Goal: Information Seeking & Learning: Learn about a topic

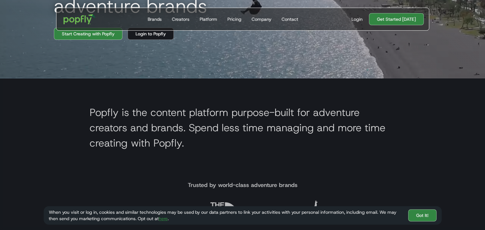
scroll to position [191, 0]
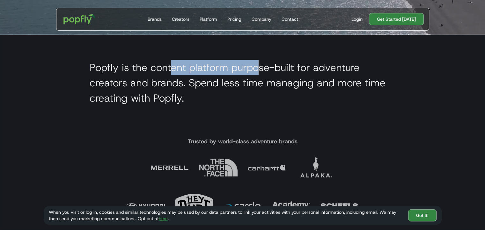
drag, startPoint x: 185, startPoint y: 73, endPoint x: 270, endPoint y: 78, distance: 85.0
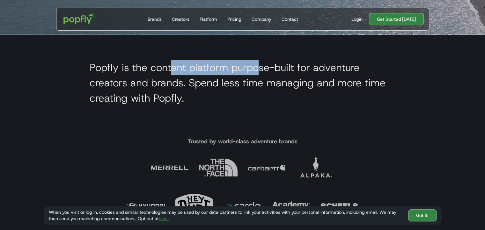
click at [270, 78] on h2 "Popfly is the content platform purpose-built for adventure creators and brands.…" at bounding box center [243, 83] width 306 height 46
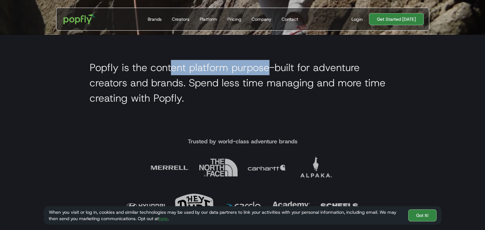
click at [270, 78] on h2 "Popfly is the content platform purpose-built for adventure creators and brands.…" at bounding box center [243, 83] width 306 height 46
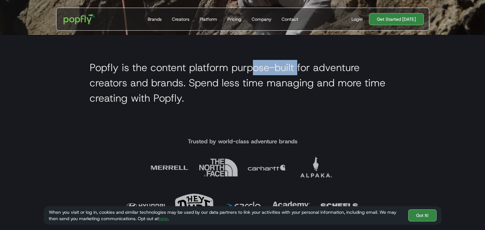
drag, startPoint x: 250, startPoint y: 71, endPoint x: 298, endPoint y: 77, distance: 48.1
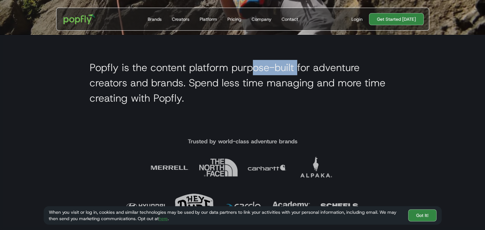
click at [298, 77] on h2 "Popfly is the content platform purpose-built for adventure creators and brands.…" at bounding box center [243, 83] width 306 height 46
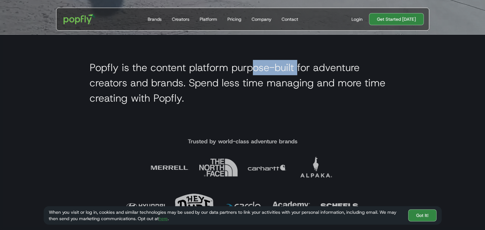
click at [298, 77] on h2 "Popfly is the content platform purpose-built for adventure creators and brands.…" at bounding box center [243, 83] width 306 height 46
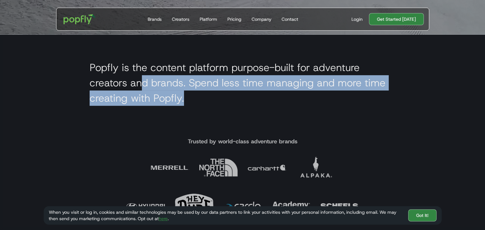
drag, startPoint x: 140, startPoint y: 86, endPoint x: 330, endPoint y: 96, distance: 190.8
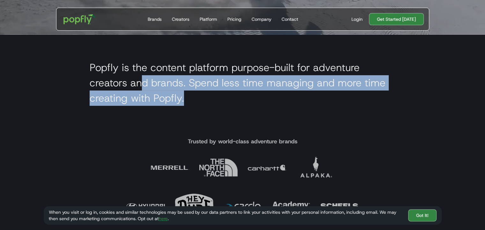
click at [330, 96] on h2 "Popfly is the content platform purpose-built for adventure creators and brands.…" at bounding box center [243, 83] width 306 height 46
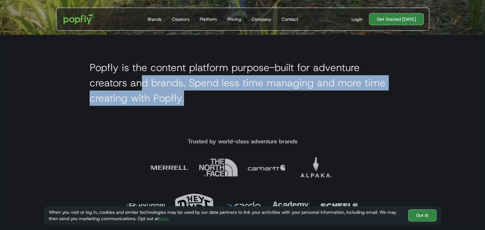
click at [330, 96] on h2 "Popfly is the content platform purpose-built for adventure creators and brands.…" at bounding box center [243, 83] width 306 height 46
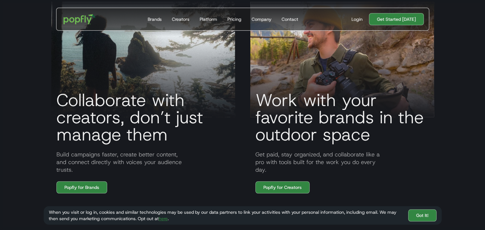
scroll to position [478, 0]
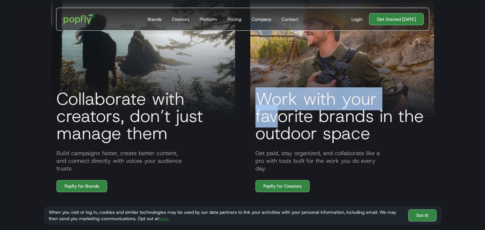
drag, startPoint x: 259, startPoint y: 107, endPoint x: 276, endPoint y: 133, distance: 30.8
click at [276, 133] on h3 "Work with your favorite brands in the outdoor space" at bounding box center [342, 116] width 184 height 52
drag, startPoint x: 279, startPoint y: 114, endPoint x: 290, endPoint y: 130, distance: 19.4
click at [290, 130] on h3 "Work with your favorite brands in the outdoor space" at bounding box center [342, 116] width 184 height 52
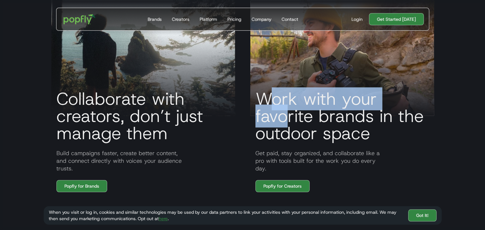
click at [290, 130] on h3 "Work with your favorite brands in the outdoor space" at bounding box center [342, 116] width 184 height 52
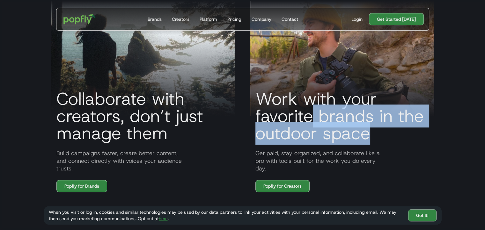
drag, startPoint x: 380, startPoint y: 133, endPoint x: 426, endPoint y: 139, distance: 45.7
click at [426, 139] on h3 "Work with your favorite brands in the outdoor space" at bounding box center [342, 116] width 184 height 52
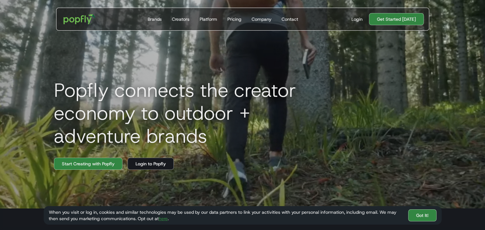
scroll to position [0, 0]
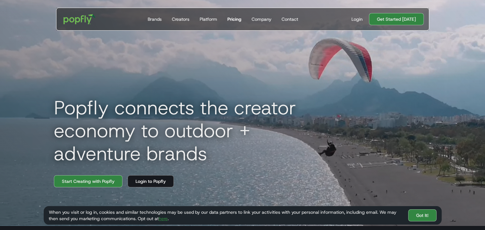
click at [237, 20] on div "Pricing" at bounding box center [234, 19] width 14 height 6
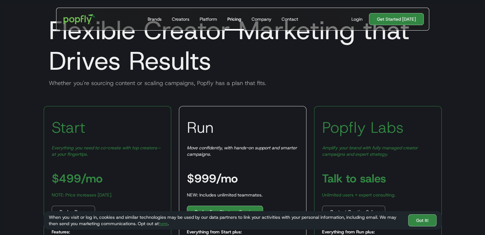
scroll to position [64, 0]
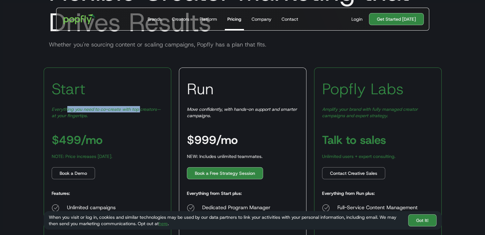
drag, startPoint x: 67, startPoint y: 109, endPoint x: 139, endPoint y: 111, distance: 72.7
click at [139, 111] on em "Everything you need to co-create with top creators—at your fingertips." at bounding box center [106, 112] width 109 height 12
drag, startPoint x: 99, startPoint y: 110, endPoint x: 157, endPoint y: 113, distance: 57.8
click at [157, 113] on div "Everything you need to co-create with top creators—at your fingertips." at bounding box center [108, 112] width 112 height 13
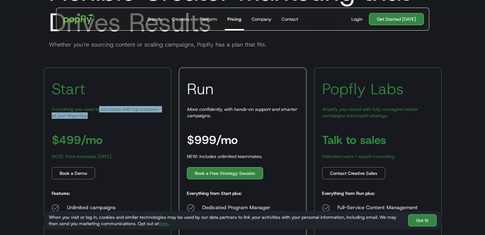
click at [157, 113] on div "Everything you need to co-create with top creators—at your fingertips." at bounding box center [108, 112] width 112 height 13
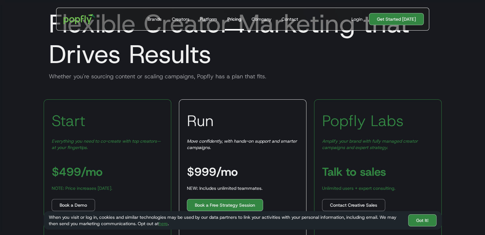
scroll to position [0, 0]
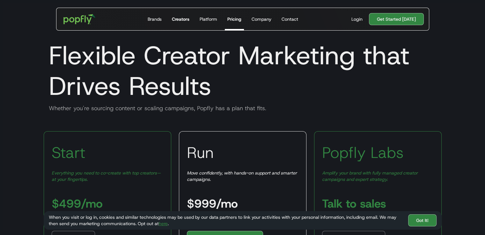
click at [184, 19] on div "Creators" at bounding box center [181, 19] width 18 height 6
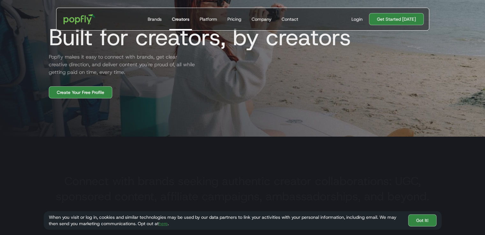
scroll to position [96, 0]
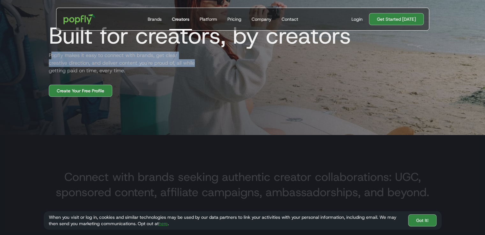
drag, startPoint x: 51, startPoint y: 57, endPoint x: 174, endPoint y: 64, distance: 123.5
click at [174, 64] on h2 "Popfly makes it easy to connect with brands, get clear creative direction, and …" at bounding box center [120, 63] width 153 height 23
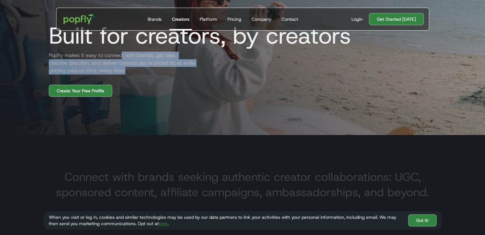
drag, startPoint x: 122, startPoint y: 57, endPoint x: 138, endPoint y: 71, distance: 21.7
click at [138, 71] on h2 "Popfly makes it easy to connect with brands, get clear creative direction, and …" at bounding box center [120, 63] width 153 height 23
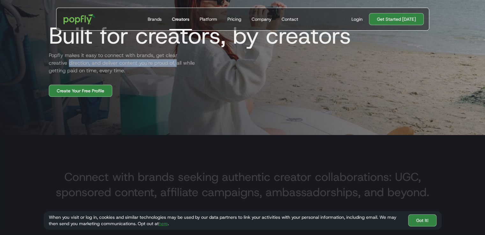
drag, startPoint x: 48, startPoint y: 64, endPoint x: 156, endPoint y: 65, distance: 108.3
click at [156, 65] on h2 "Popfly makes it easy to connect with brands, get clear creative direction, and …" at bounding box center [120, 63] width 153 height 23
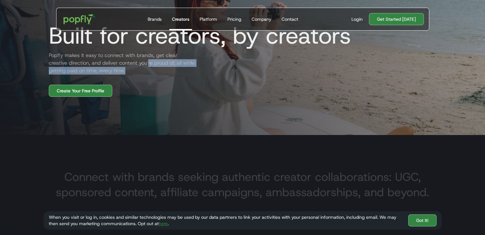
drag, startPoint x: 131, startPoint y: 62, endPoint x: 169, endPoint y: 69, distance: 39.2
click at [168, 69] on h2 "Popfly makes it easy to connect with brands, get clear creative direction, and …" at bounding box center [120, 63] width 153 height 23
click at [169, 69] on h2 "Popfly makes it easy to connect with brands, get clear creative direction, and …" at bounding box center [120, 63] width 153 height 23
drag, startPoint x: 53, startPoint y: 69, endPoint x: 123, endPoint y: 74, distance: 71.0
click at [123, 74] on h2 "Popfly makes it easy to connect with brands, get clear creative direction, and …" at bounding box center [120, 63] width 153 height 23
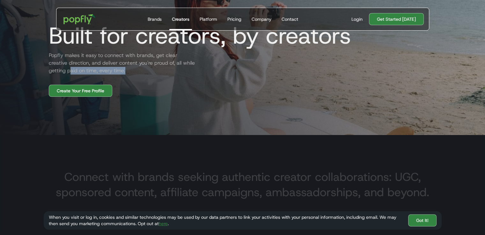
click at [123, 74] on h2 "Popfly makes it easy to connect with brands, get clear creative direction, and …" at bounding box center [120, 63] width 153 height 23
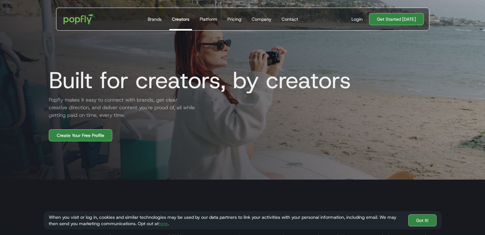
scroll to position [0, 0]
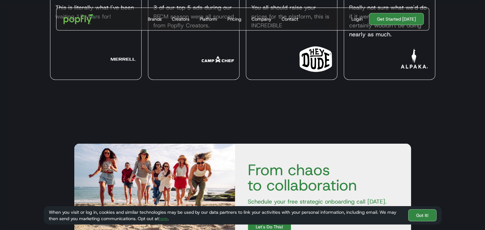
scroll to position [1682, 0]
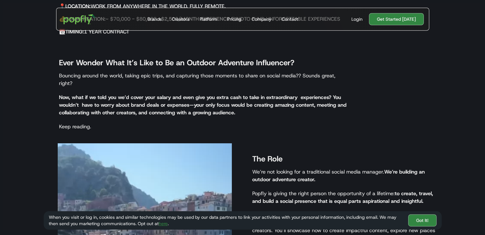
scroll to position [351, 0]
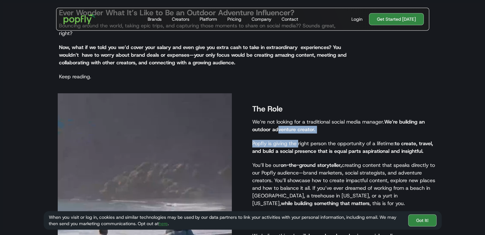
drag, startPoint x: 278, startPoint y: 121, endPoint x: 298, endPoint y: 139, distance: 26.2
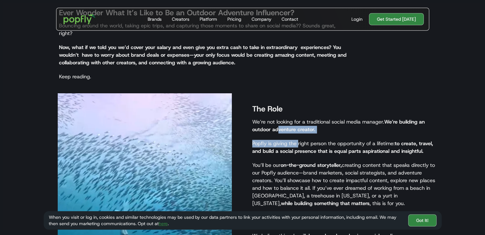
click at [298, 139] on div "The Role We’re not looking for a traditional social media manager. We’re buildi…" at bounding box center [340, 232] width 189 height 278
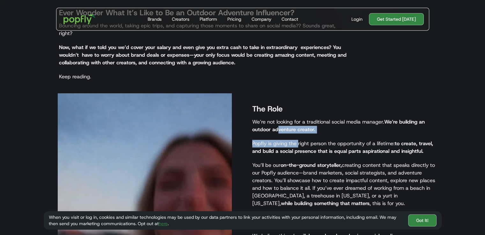
click at [298, 140] on p "Popfly is giving the right person the opportunity of a lifetime: to create, tra…" at bounding box center [343, 147] width 183 height 15
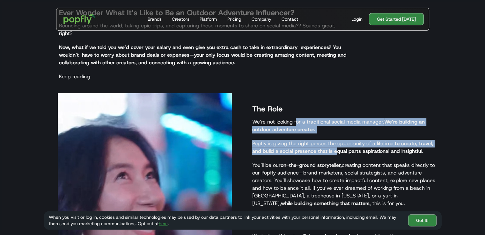
drag, startPoint x: 302, startPoint y: 116, endPoint x: 340, endPoint y: 142, distance: 46.1
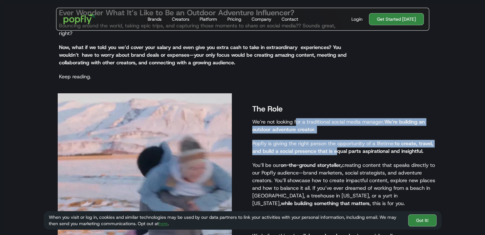
click at [340, 142] on div "The Role We’re not looking for a traditional social media manager. We’re buildi…" at bounding box center [340, 232] width 189 height 278
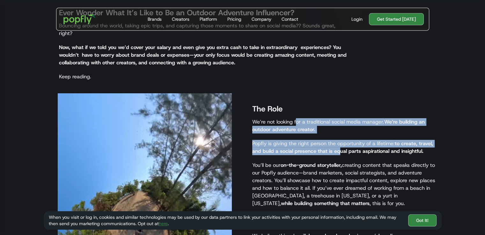
click at [340, 142] on strong "to create, travel, and build a social presence that is equal parts aspirational…" at bounding box center [342, 147] width 181 height 14
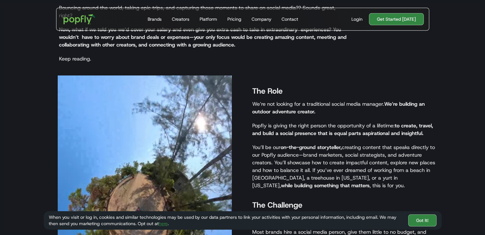
scroll to position [382, 0]
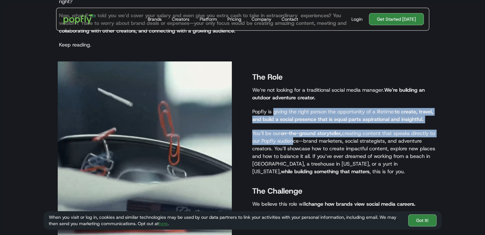
drag, startPoint x: 273, startPoint y: 101, endPoint x: 295, endPoint y: 132, distance: 37.7
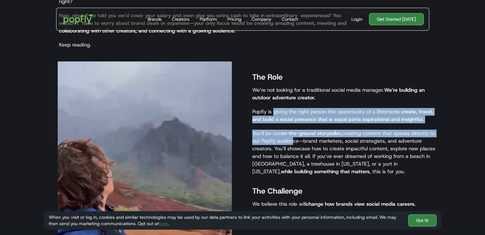
click at [295, 132] on div "The Role We’re not looking for a traditional social media manager. We’re buildi…" at bounding box center [340, 200] width 189 height 278
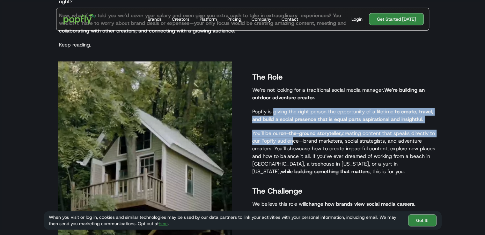
click at [295, 132] on p "You’ll be our on-the-ground storyteller, creating content that speaks directly …" at bounding box center [343, 153] width 183 height 46
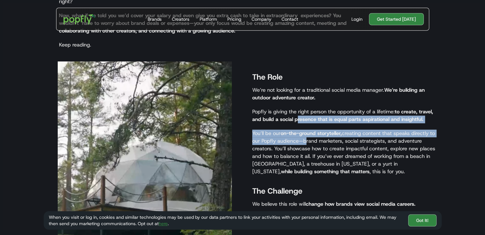
drag, startPoint x: 296, startPoint y: 110, endPoint x: 309, endPoint y: 136, distance: 29.2
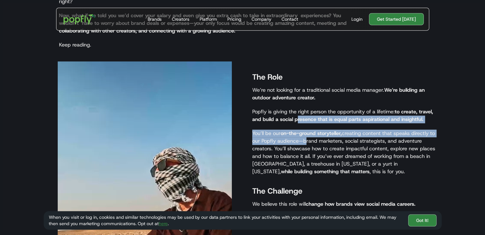
click at [309, 136] on div "The Role We’re not looking for a traditional social media manager. We’re buildi…" at bounding box center [340, 200] width 189 height 278
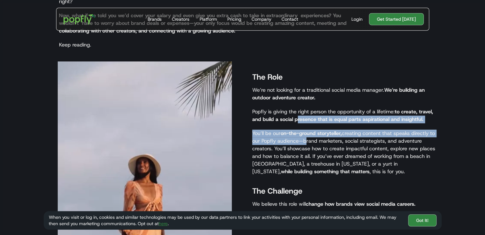
click at [309, 136] on p "You’ll be our on-the-ground storyteller, creating content that speaks directly …" at bounding box center [343, 153] width 183 height 46
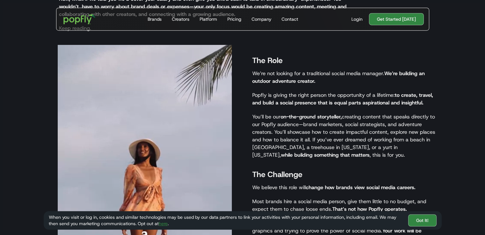
scroll to position [414, 0]
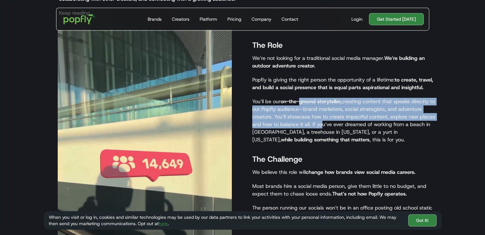
drag, startPoint x: 301, startPoint y: 91, endPoint x: 322, endPoint y: 121, distance: 36.9
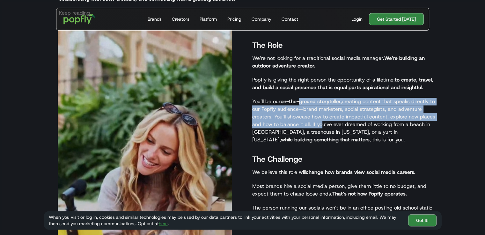
click at [322, 121] on p "You’ll be our on-the-ground storyteller, creating content that speaks directly …" at bounding box center [343, 121] width 183 height 46
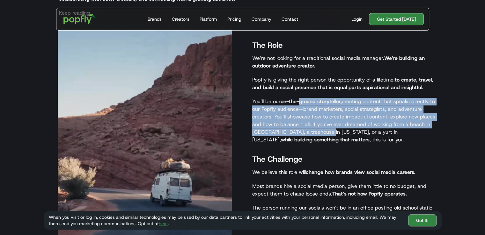
click at [322, 121] on p "You’ll be our on-the-ground storyteller, creating content that speaks directly …" at bounding box center [343, 121] width 183 height 46
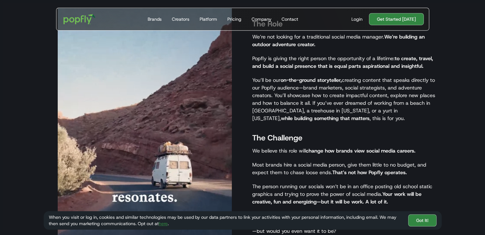
scroll to position [446, 0]
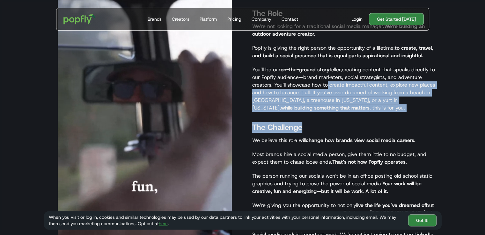
drag, startPoint x: 329, startPoint y: 81, endPoint x: 352, endPoint y: 115, distance: 41.3
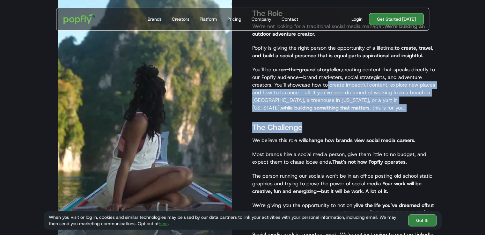
click at [352, 115] on div "The Role We’re not looking for a traditional social media manager. We’re buildi…" at bounding box center [340, 137] width 189 height 278
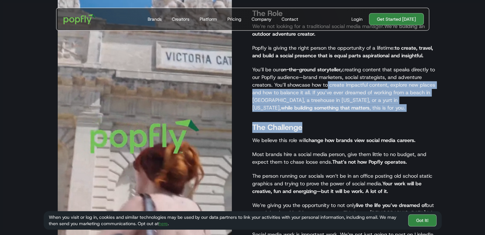
click at [352, 122] on h3 "The Challenge" at bounding box center [343, 127] width 183 height 11
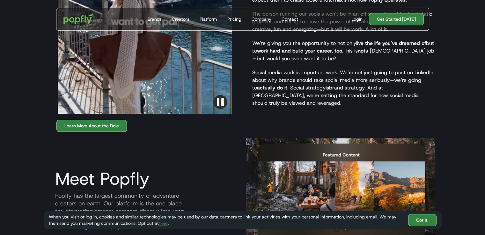
scroll to position [635, 0]
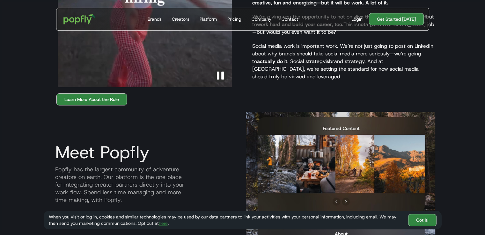
click at [115, 93] on link "Learn More About the Role" at bounding box center [91, 99] width 70 height 12
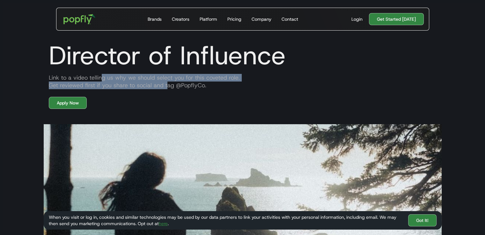
drag, startPoint x: 100, startPoint y: 79, endPoint x: 166, endPoint y: 84, distance: 65.8
click at [166, 84] on div "Link to a video telling us why we should select you for this coveted role. Get …" at bounding box center [243, 81] width 398 height 15
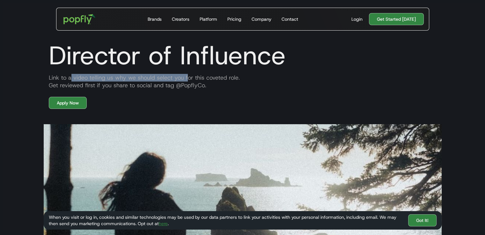
drag, startPoint x: 71, startPoint y: 78, endPoint x: 185, endPoint y: 80, distance: 113.5
click at [185, 80] on div "Link to a video telling us why we should select you for this coveted role. Get …" at bounding box center [243, 81] width 398 height 15
drag, startPoint x: 105, startPoint y: 78, endPoint x: 211, endPoint y: 79, distance: 105.2
click at [211, 79] on div "Link to a video telling us why we should select you for this coveted role. Get …" at bounding box center [243, 81] width 398 height 15
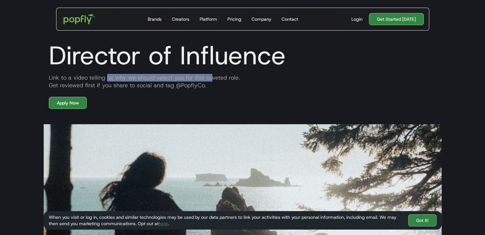
click at [211, 79] on div "Link to a video telling us why we should select you for this coveted role. Get …" at bounding box center [243, 81] width 398 height 15
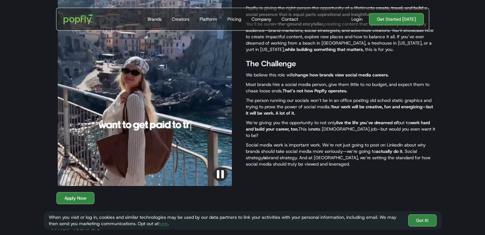
scroll to position [351, 0]
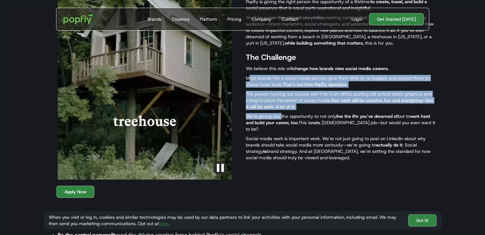
drag, startPoint x: 249, startPoint y: 78, endPoint x: 284, endPoint y: 122, distance: 56.0
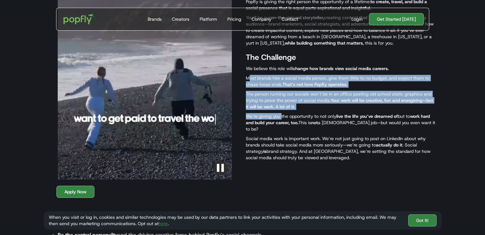
click at [284, 122] on div "The Role We’re not looking for a traditional social media manager. We’re buildi…" at bounding box center [340, 71] width 189 height 216
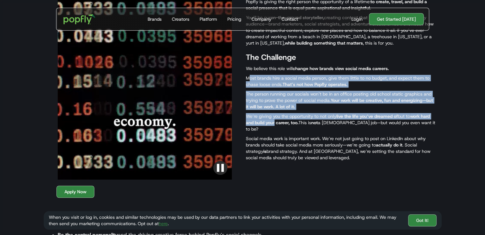
click at [285, 122] on strong "work hard and build your career, too." at bounding box center [338, 119] width 184 height 12
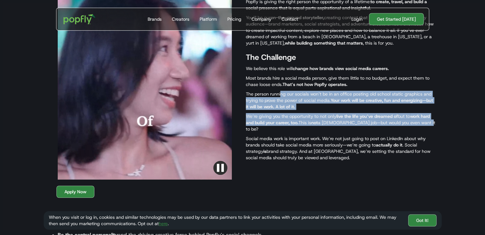
drag, startPoint x: 281, startPoint y: 89, endPoint x: 294, endPoint y: 128, distance: 41.6
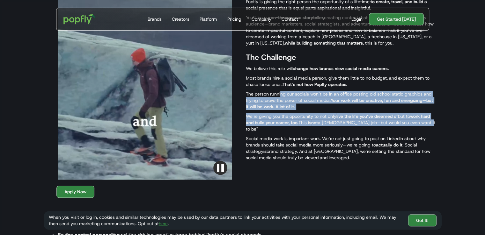
click at [294, 128] on div "The Role We’re not looking for a traditional social media manager. We’re buildi…" at bounding box center [340, 71] width 189 height 216
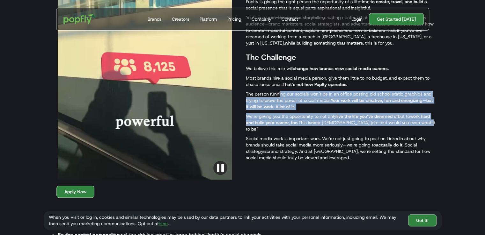
click at [294, 128] on p "We’re giving you the opportunity to not only live the life you’ve dreamed of bu…" at bounding box center [340, 122] width 189 height 19
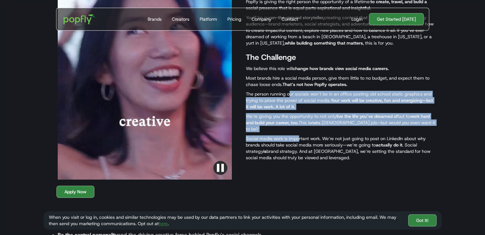
drag, startPoint x: 293, startPoint y: 102, endPoint x: 299, endPoint y: 136, distance: 34.6
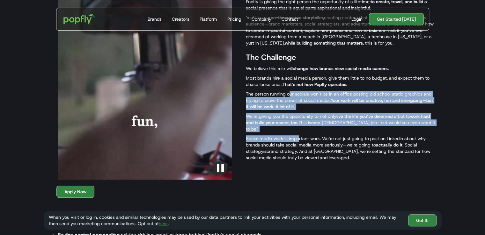
click at [299, 136] on div "The Role We’re not looking for a traditional social media manager. We’re buildi…" at bounding box center [340, 71] width 189 height 216
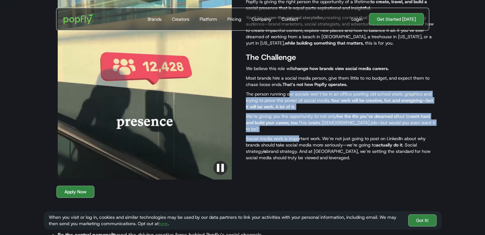
click at [299, 135] on p "Social media work is important work. We’re not just going to post on LinkedIn a…" at bounding box center [340, 147] width 189 height 25
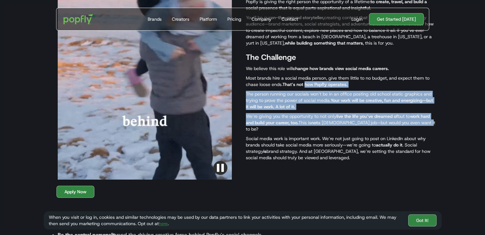
drag, startPoint x: 305, startPoint y: 83, endPoint x: 344, endPoint y: 127, distance: 59.4
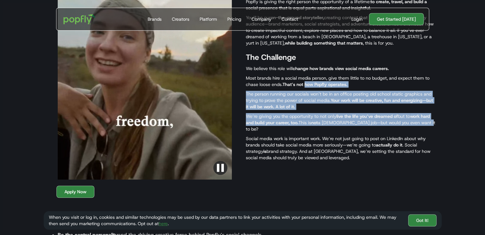
click at [344, 127] on div "The Role We’re not looking for a traditional social media manager. We’re buildi…" at bounding box center [340, 71] width 189 height 216
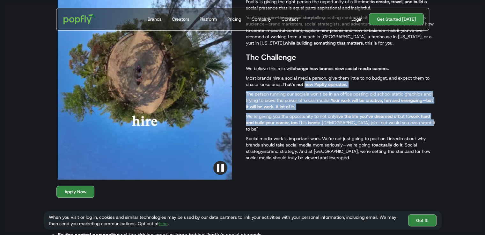
click at [344, 127] on p "We’re giving you the opportunity to not only live the life you’ve dreamed of bu…" at bounding box center [340, 122] width 189 height 19
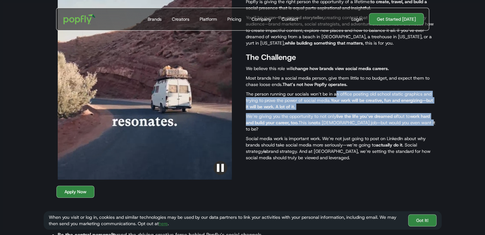
drag, startPoint x: 336, startPoint y: 92, endPoint x: 353, endPoint y: 133, distance: 43.6
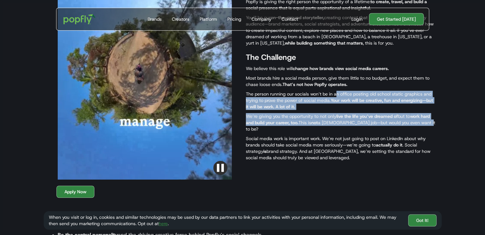
click at [353, 133] on div "The Role We’re not looking for a traditional social media manager. We’re buildi…" at bounding box center [340, 71] width 189 height 216
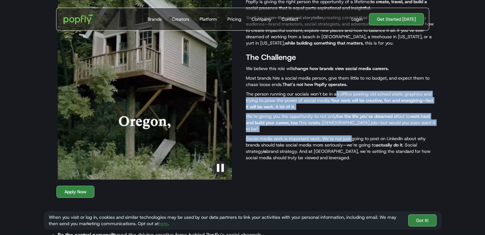
click at [353, 133] on div "The Role We’re not looking for a traditional social media manager. We’re buildi…" at bounding box center [340, 71] width 189 height 216
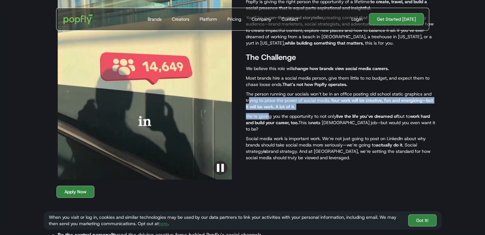
drag, startPoint x: 249, startPoint y: 98, endPoint x: 269, endPoint y: 120, distance: 29.6
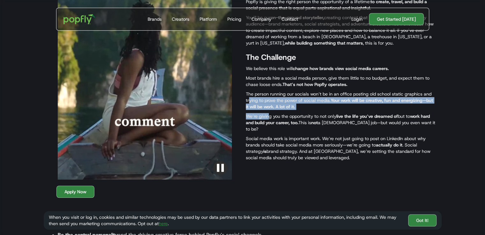
click at [269, 120] on div "The Role We’re not looking for a traditional social media manager. We’re buildi…" at bounding box center [340, 71] width 189 height 216
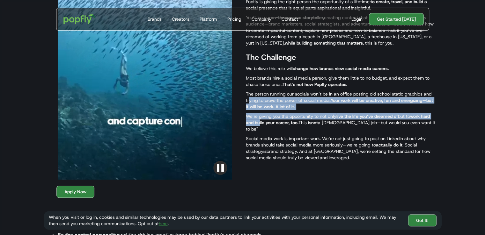
click at [269, 120] on strong "work hard and build your career, too." at bounding box center [338, 119] width 184 height 12
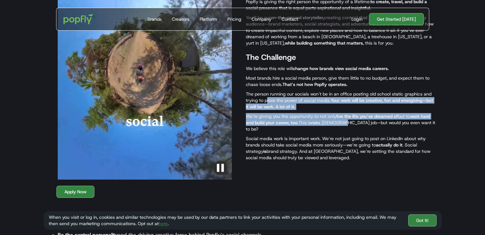
drag, startPoint x: 266, startPoint y: 100, endPoint x: 355, endPoint y: 123, distance: 91.7
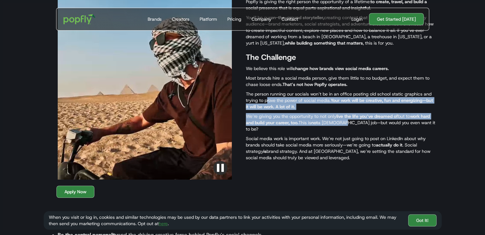
click at [355, 123] on div "The Role We’re not looking for a traditional social media manager. We’re buildi…" at bounding box center [340, 71] width 189 height 216
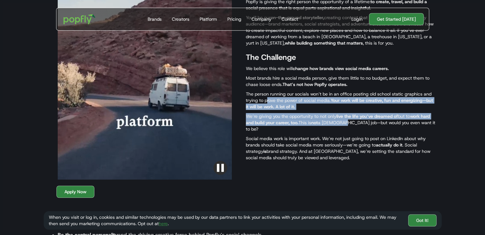
click at [355, 123] on p "We’re giving you the opportunity to not only live the life you’ve dreamed of bu…" at bounding box center [340, 122] width 189 height 19
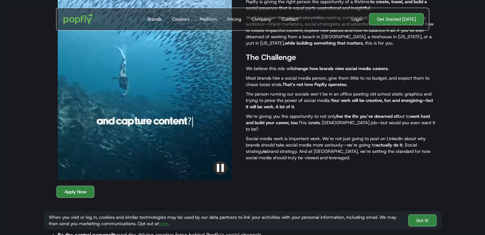
click at [354, 102] on strong "Your work will be creative, fun and energizing—but it will be work. A lot of it." at bounding box center [339, 104] width 187 height 12
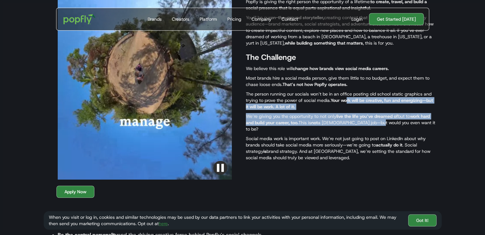
drag, startPoint x: 349, startPoint y: 98, endPoint x: 389, endPoint y: 124, distance: 47.5
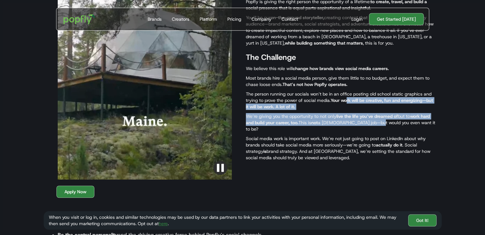
click at [389, 124] on div "The Role We’re not looking for a traditional social media manager. We’re buildi…" at bounding box center [340, 71] width 189 height 216
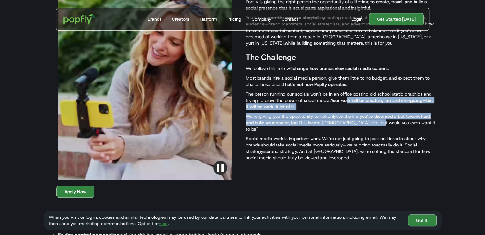
click at [389, 124] on p "We’re giving you the opportunity to not only live the life you’ve dreamed of bu…" at bounding box center [340, 122] width 189 height 19
